Goal: Register for event/course: Register for event/course

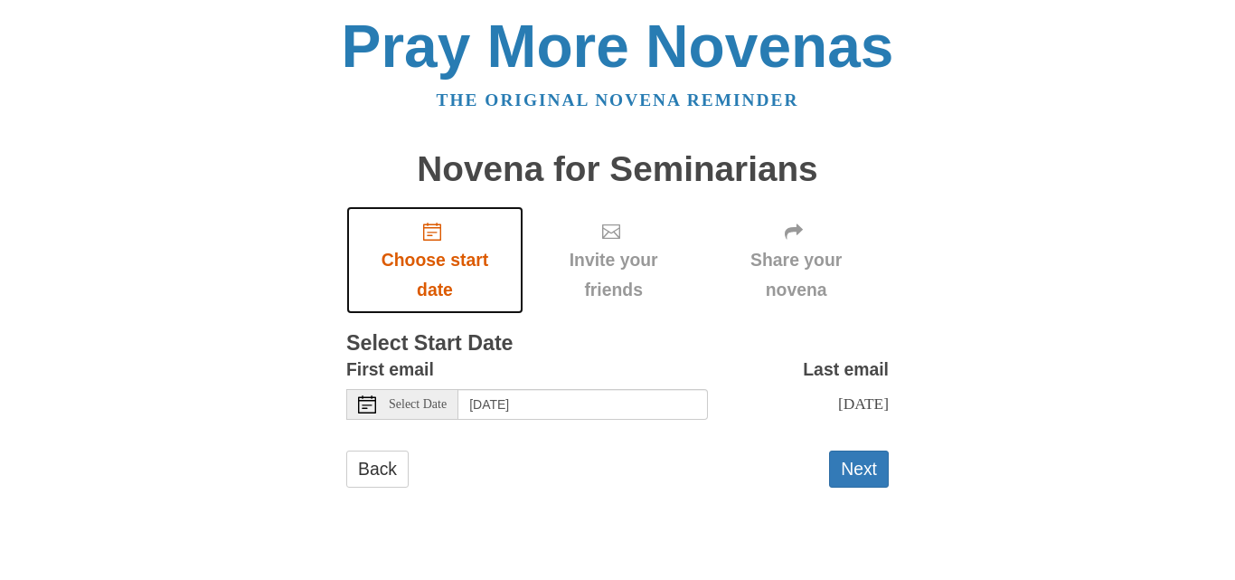
click at [431, 278] on span "Choose start date" at bounding box center [434, 275] width 141 height 60
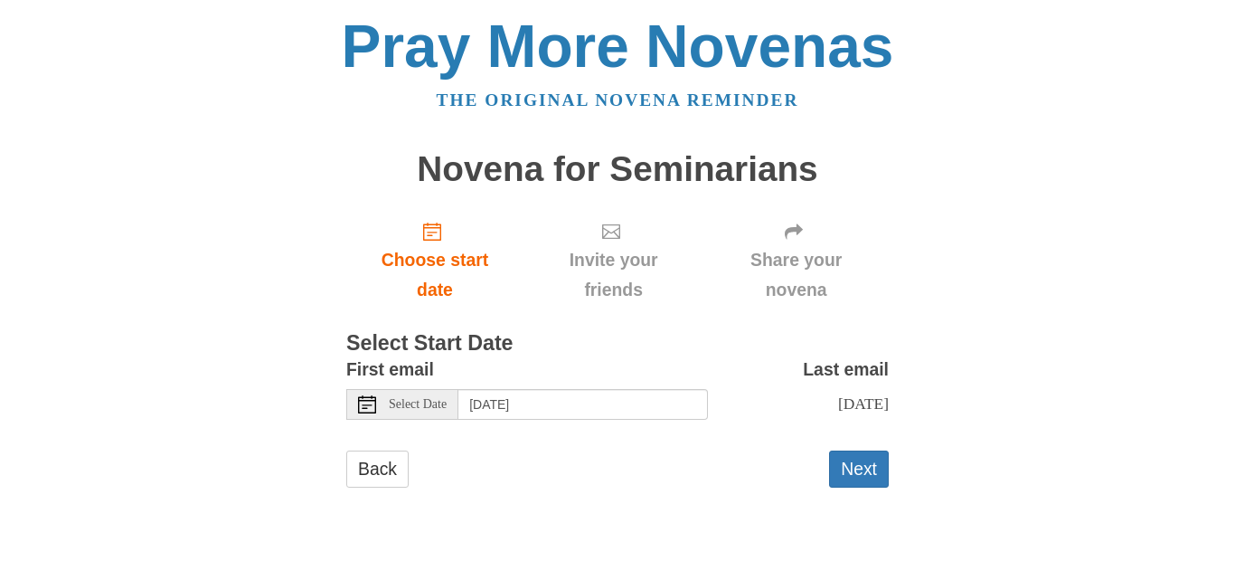
click at [432, 400] on span "Select Date" at bounding box center [418, 404] width 58 height 13
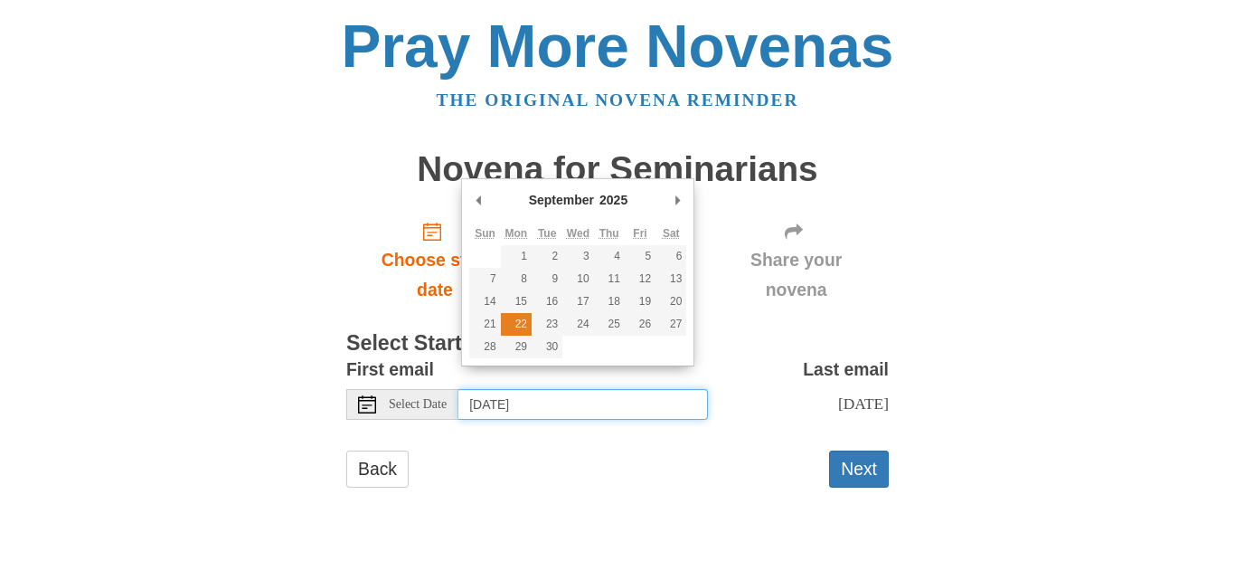
type input "Monday, September 22nd"
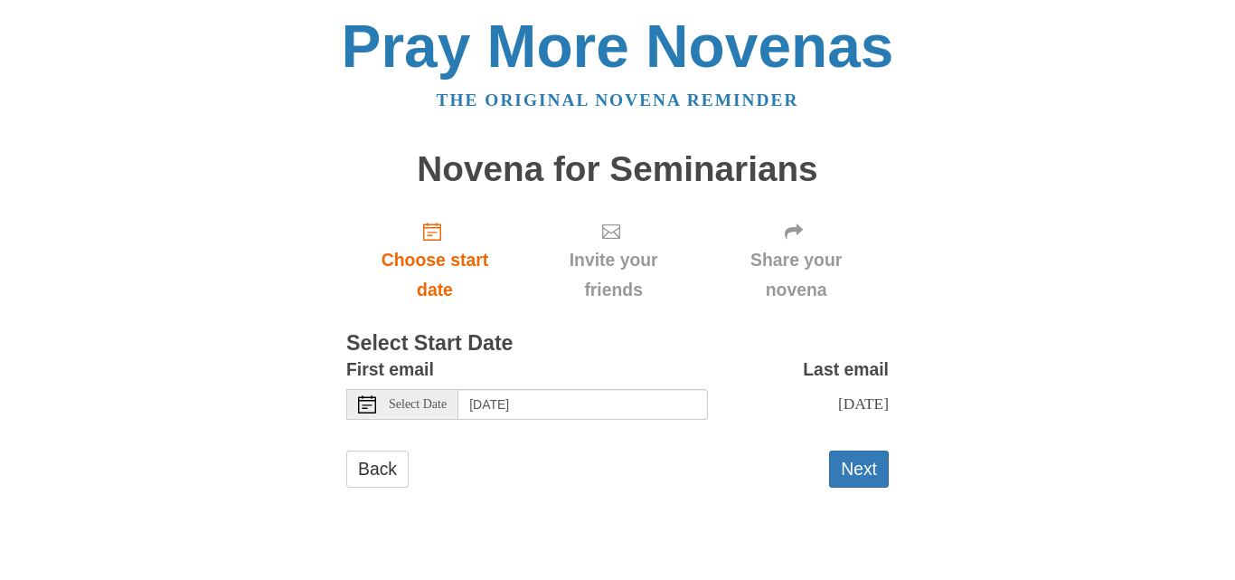
drag, startPoint x: 517, startPoint y: 320, endPoint x: 436, endPoint y: 460, distance: 162.1
click at [436, 460] on form "First email Select Date Monday, September 22nd Last email Wednesday, October 1s…" at bounding box center [617, 429] width 543 height 151
click at [870, 482] on button "Next" at bounding box center [859, 468] width 60 height 37
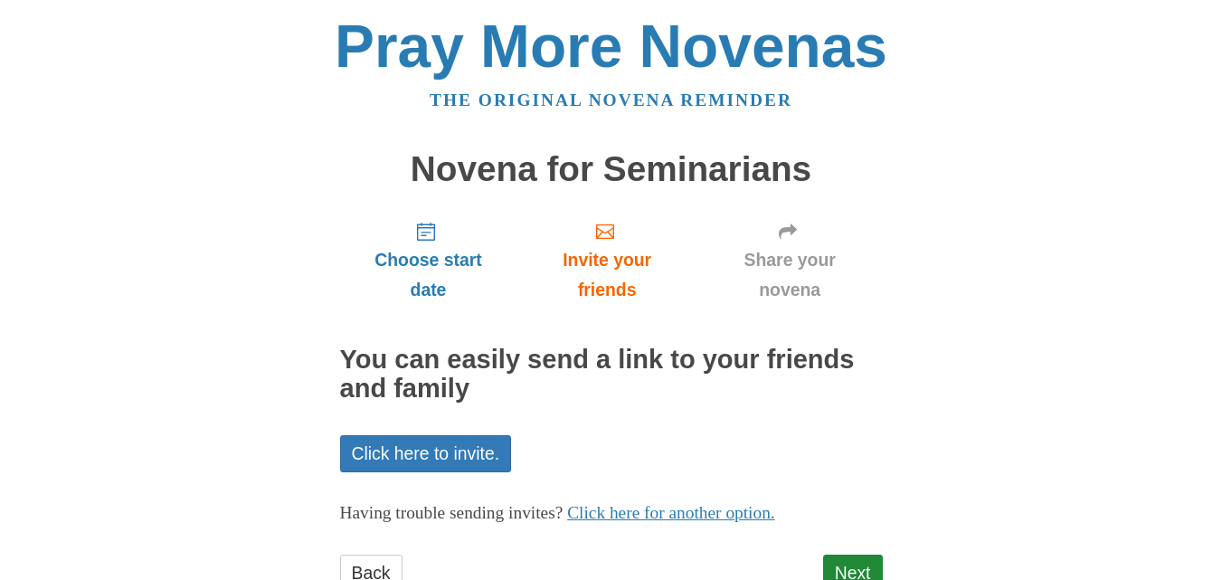
scroll to position [64, 0]
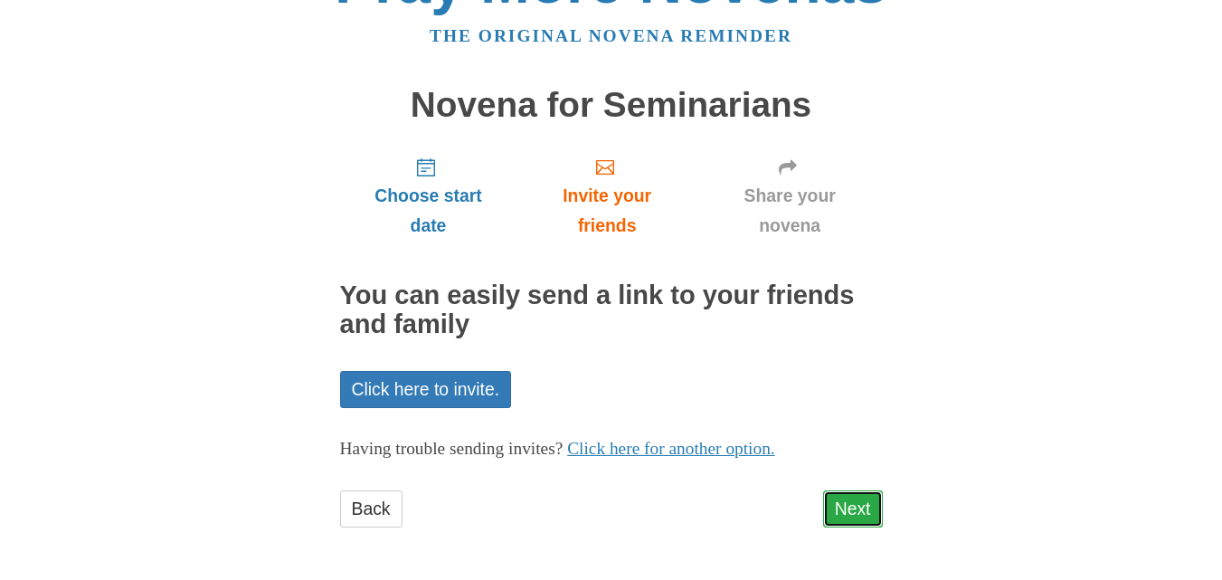
click at [863, 505] on link "Next" at bounding box center [853, 508] width 60 height 37
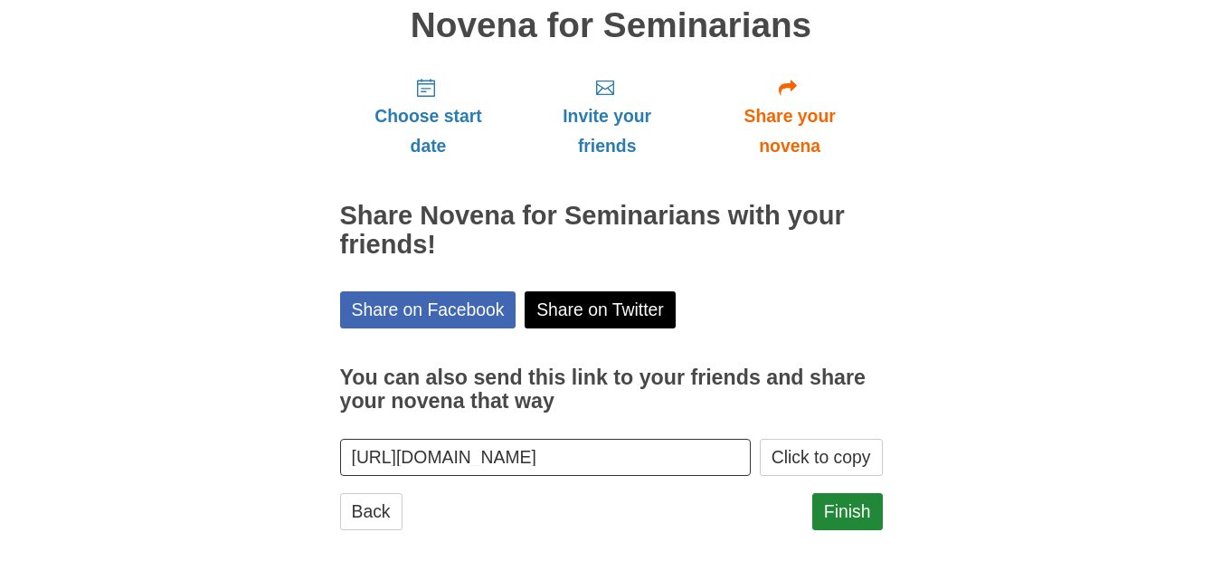
scroll to position [146, 0]
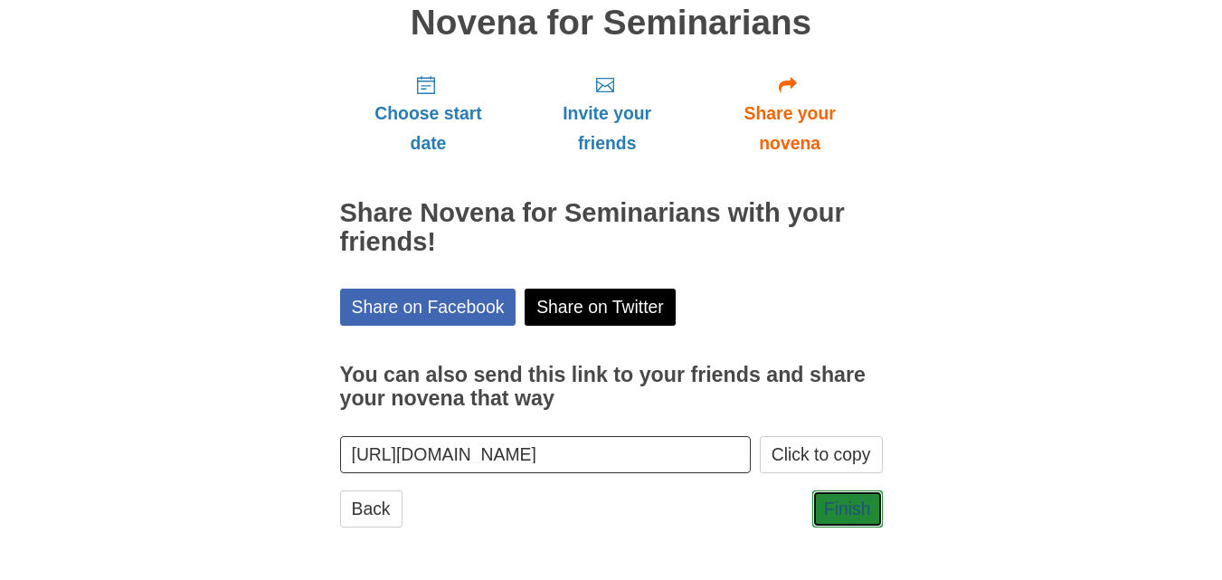
click at [863, 505] on link "Finish" at bounding box center [847, 508] width 71 height 37
